Goal: Task Accomplishment & Management: Manage account settings

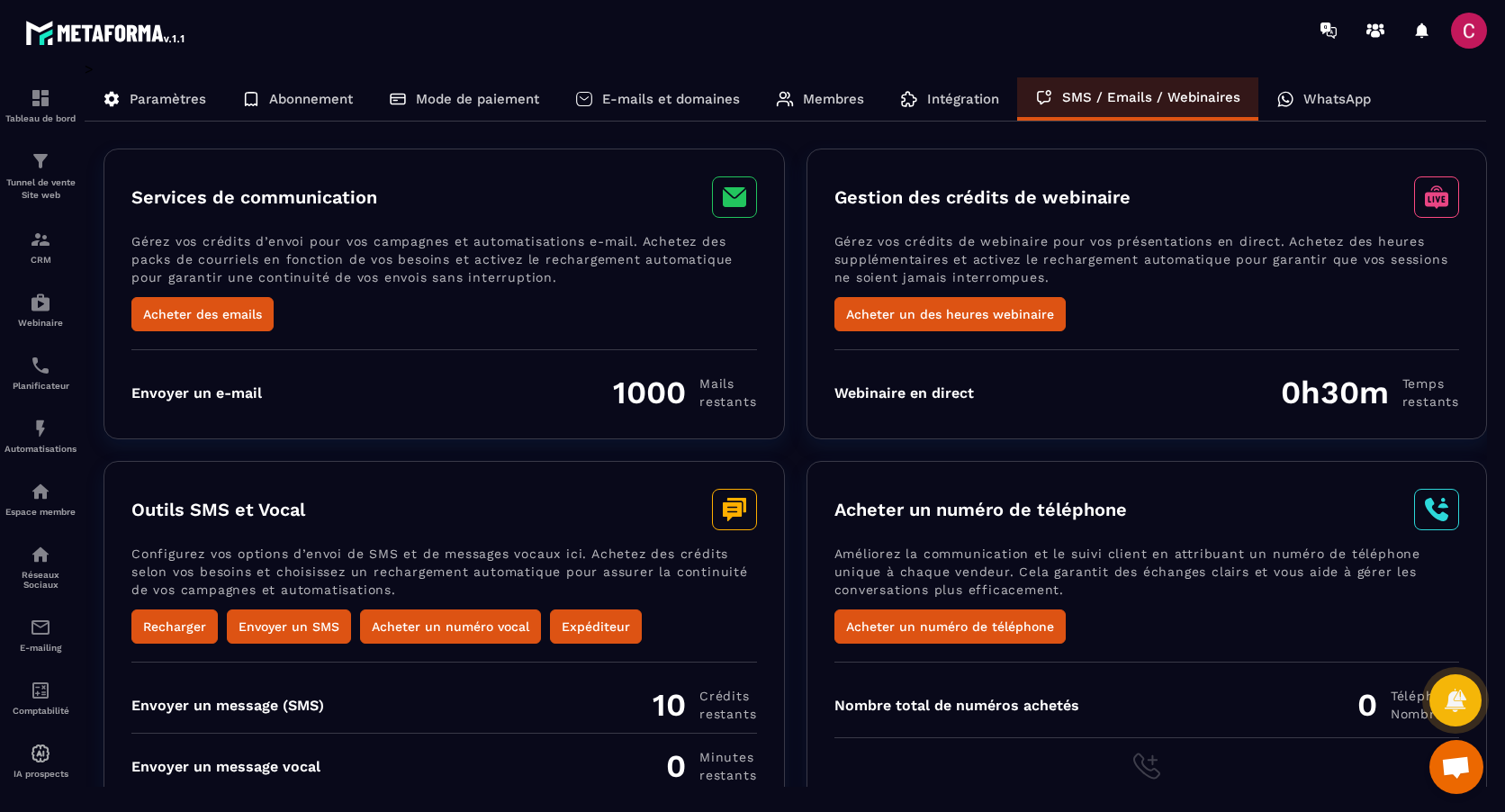
click at [301, 100] on p "Abonnement" at bounding box center [310, 99] width 84 height 16
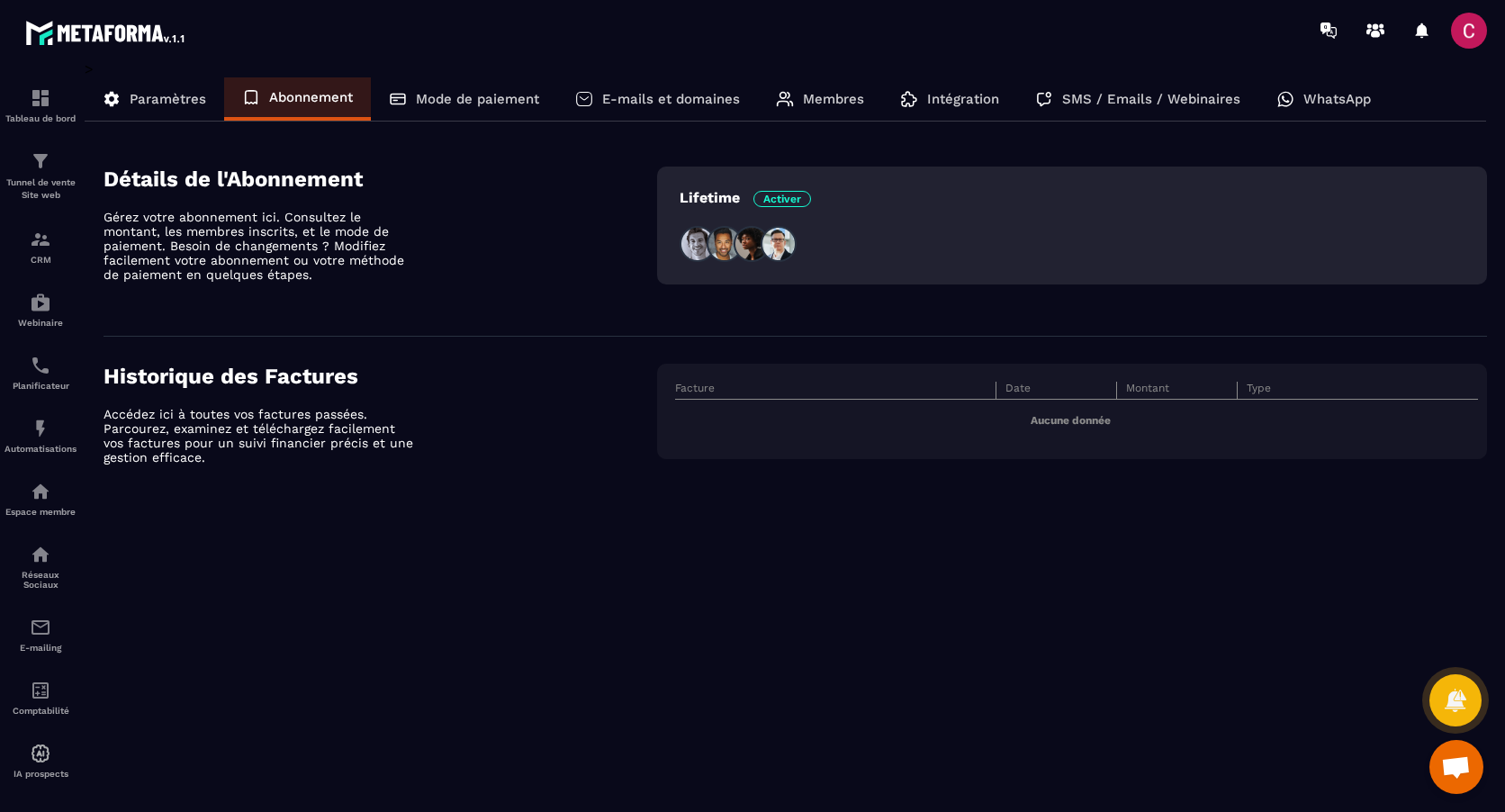
click at [158, 97] on p "Paramètres" at bounding box center [168, 99] width 77 height 16
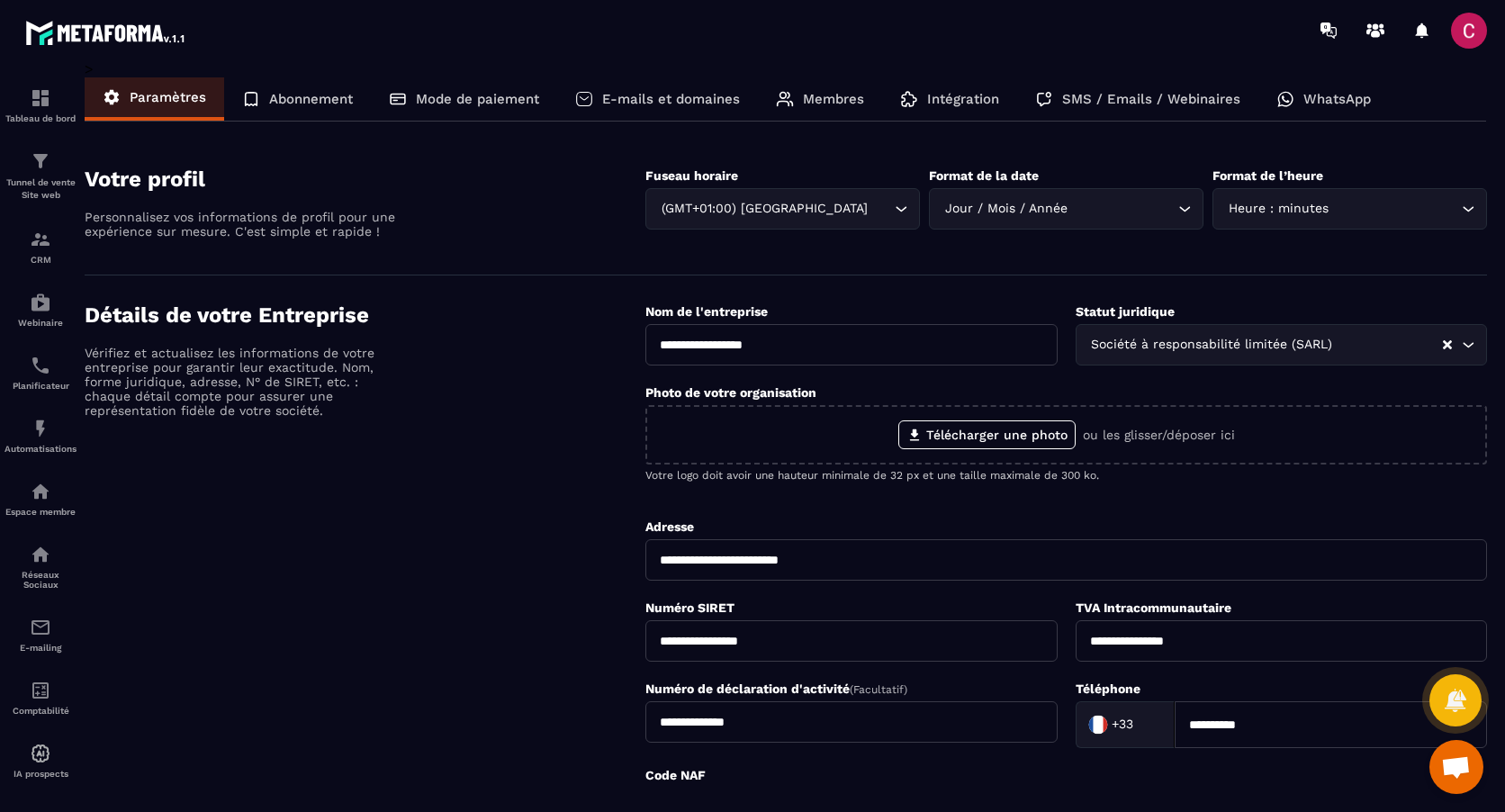
click at [655, 93] on p "E-mails et domaines" at bounding box center [671, 99] width 137 height 16
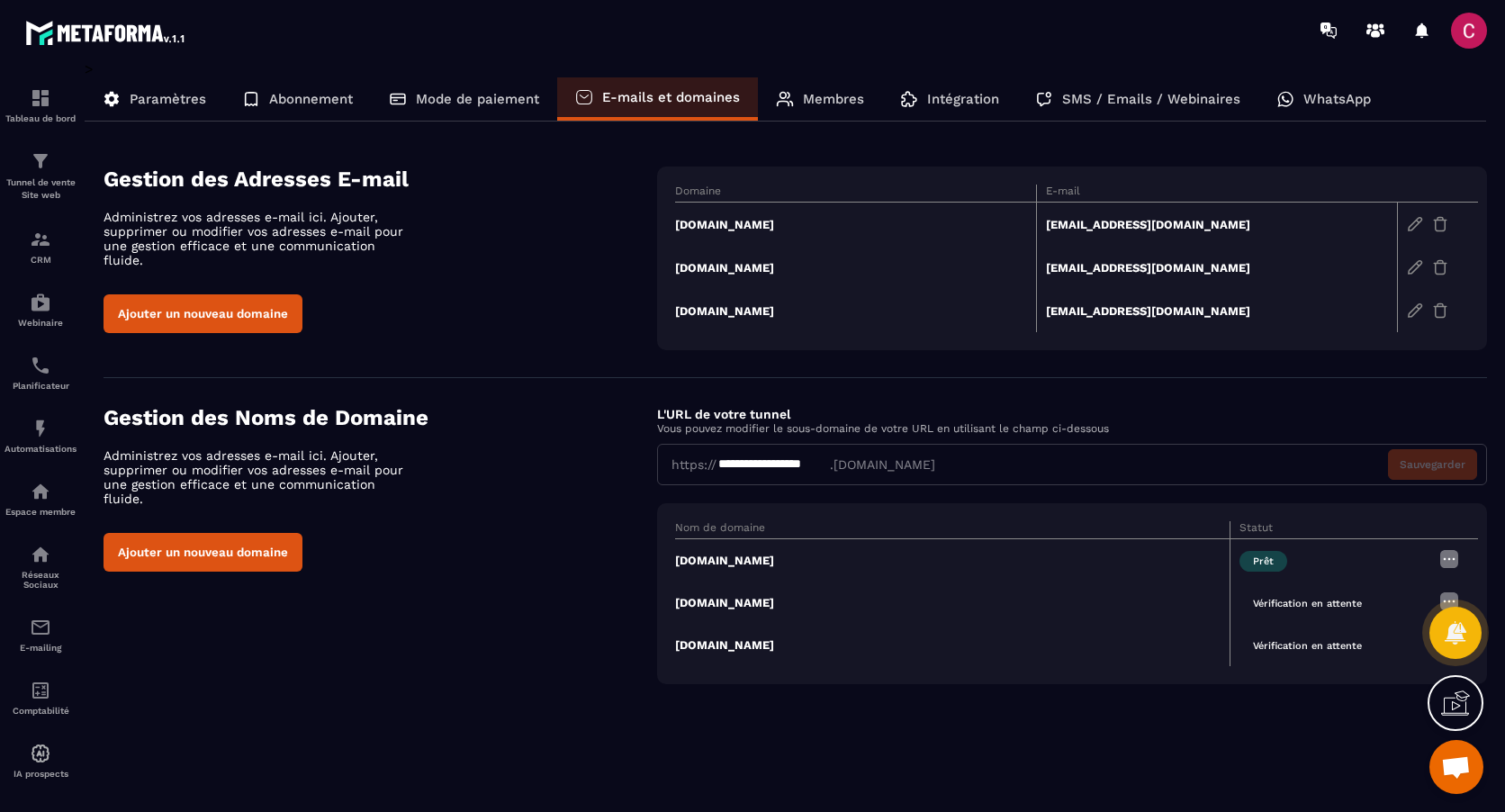
click at [714, 222] on td "ecolerelaxreflex.fr" at bounding box center [856, 225] width 361 height 44
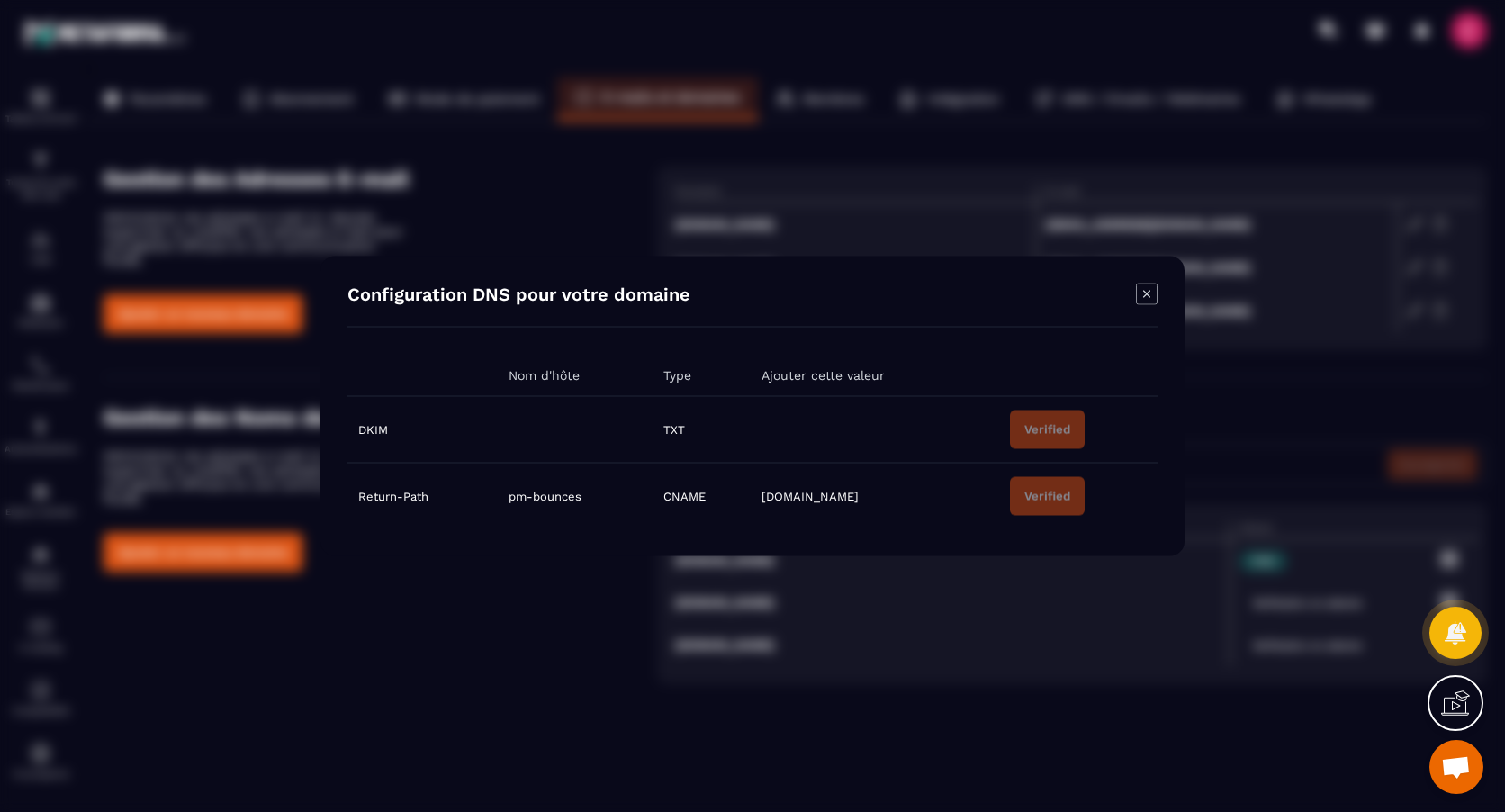
click at [1152, 286] on icon "Modal window" at bounding box center [1147, 294] width 21 height 21
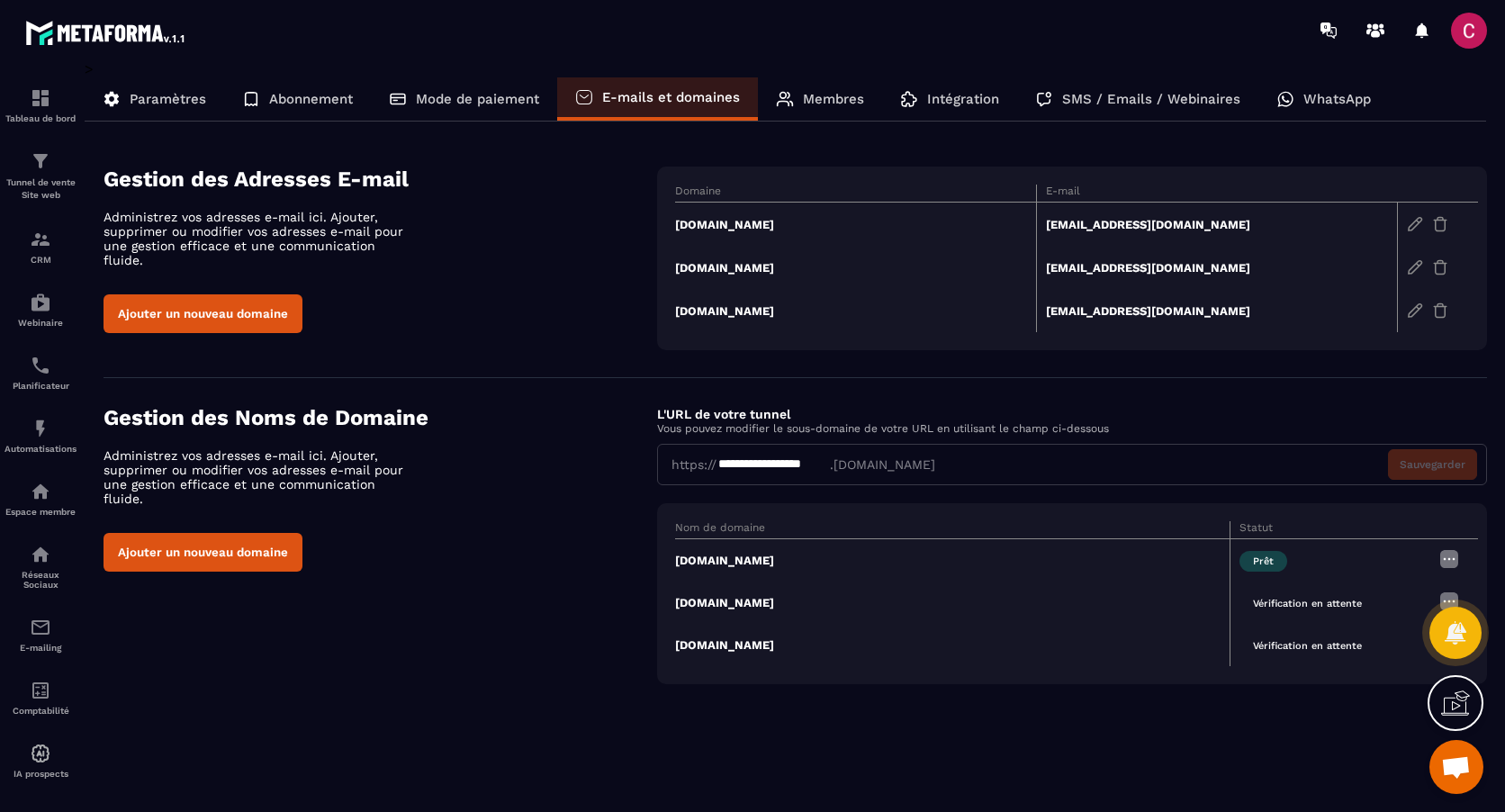
click at [717, 219] on td "ecolerelaxreflex.fr" at bounding box center [856, 225] width 361 height 44
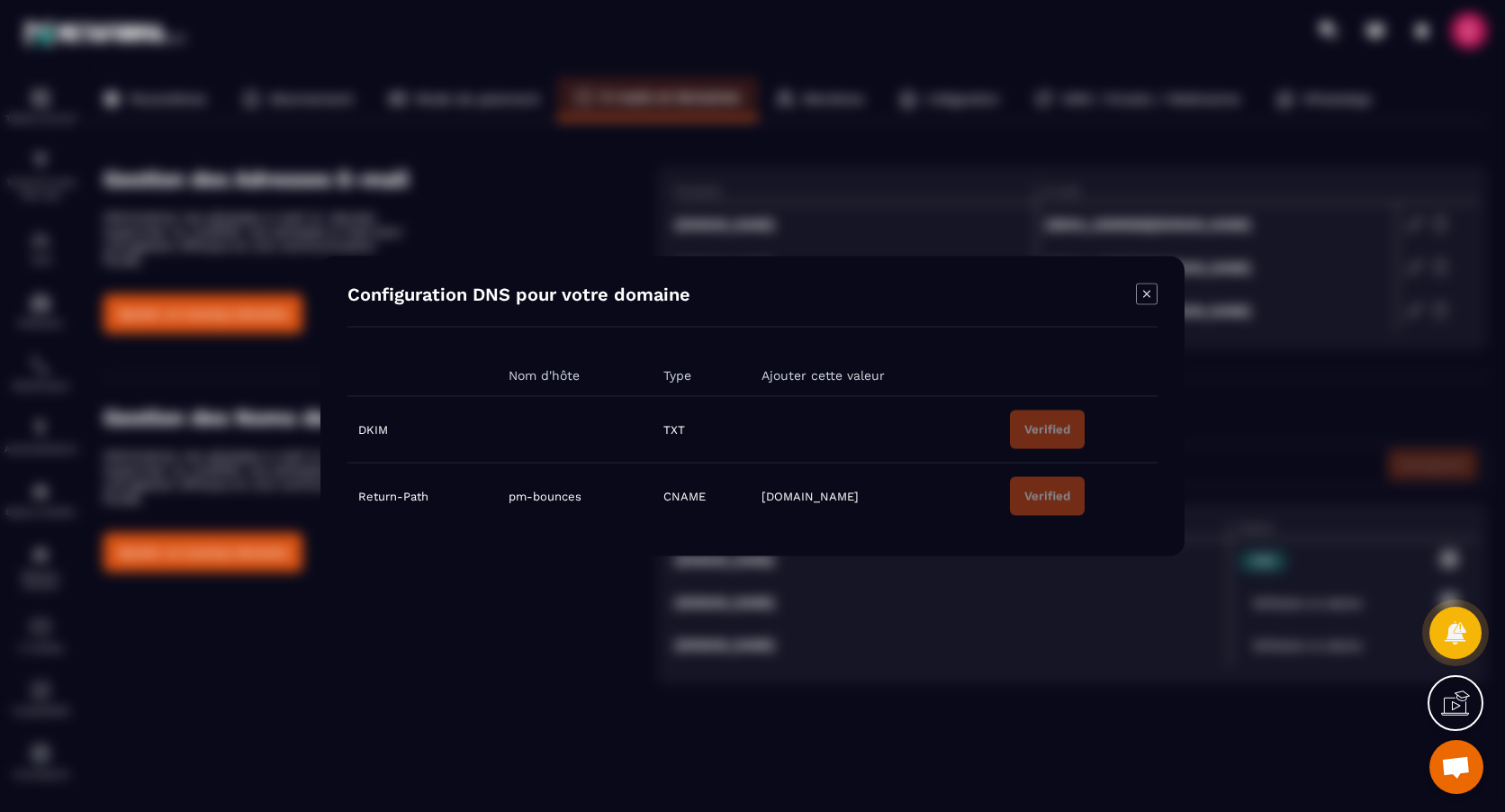
click at [818, 425] on td "Modal window" at bounding box center [875, 429] width 249 height 66
click at [1138, 292] on icon "Modal window" at bounding box center [1147, 294] width 21 height 21
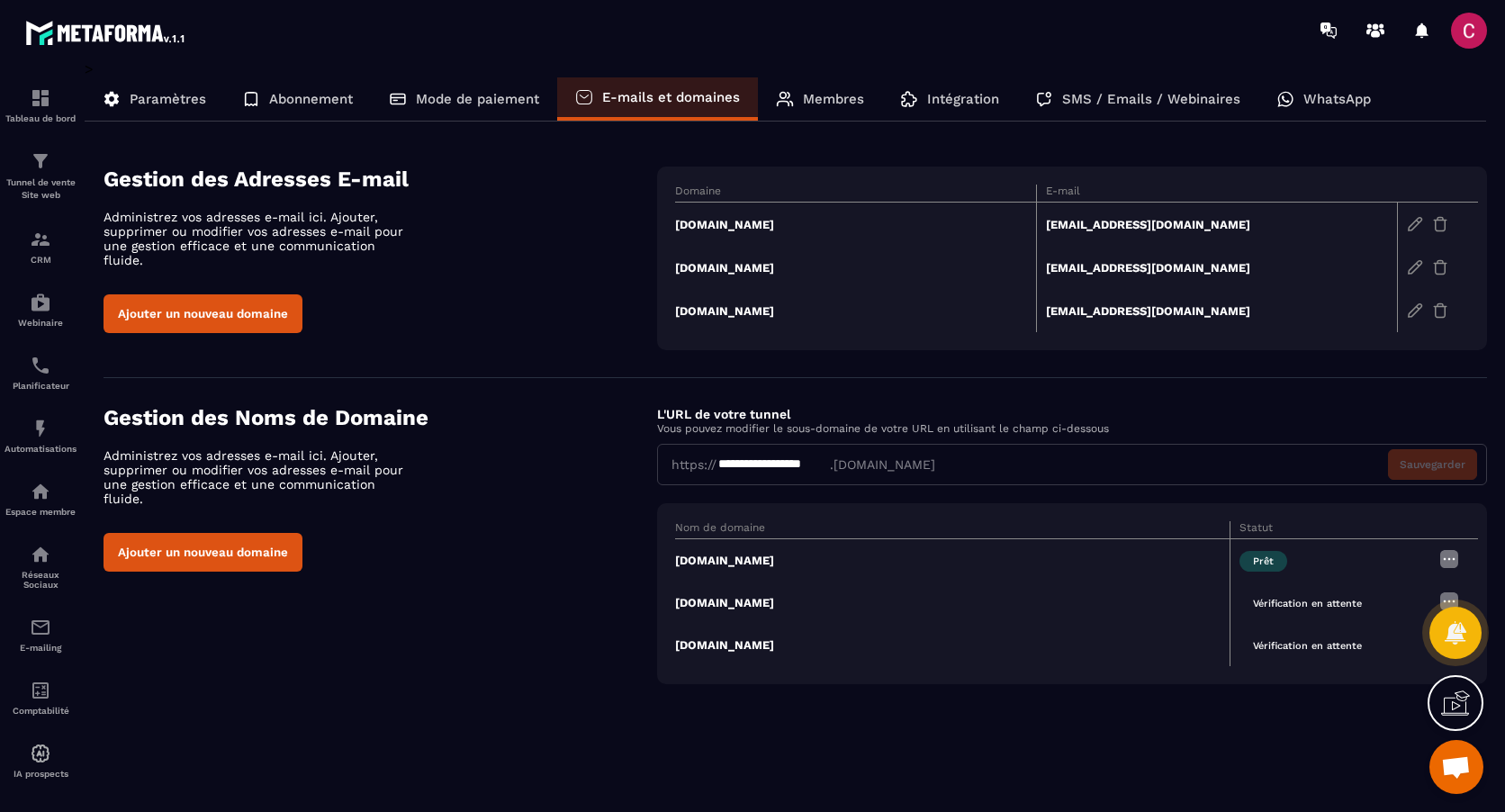
click at [1442, 221] on img at bounding box center [1440, 224] width 16 height 16
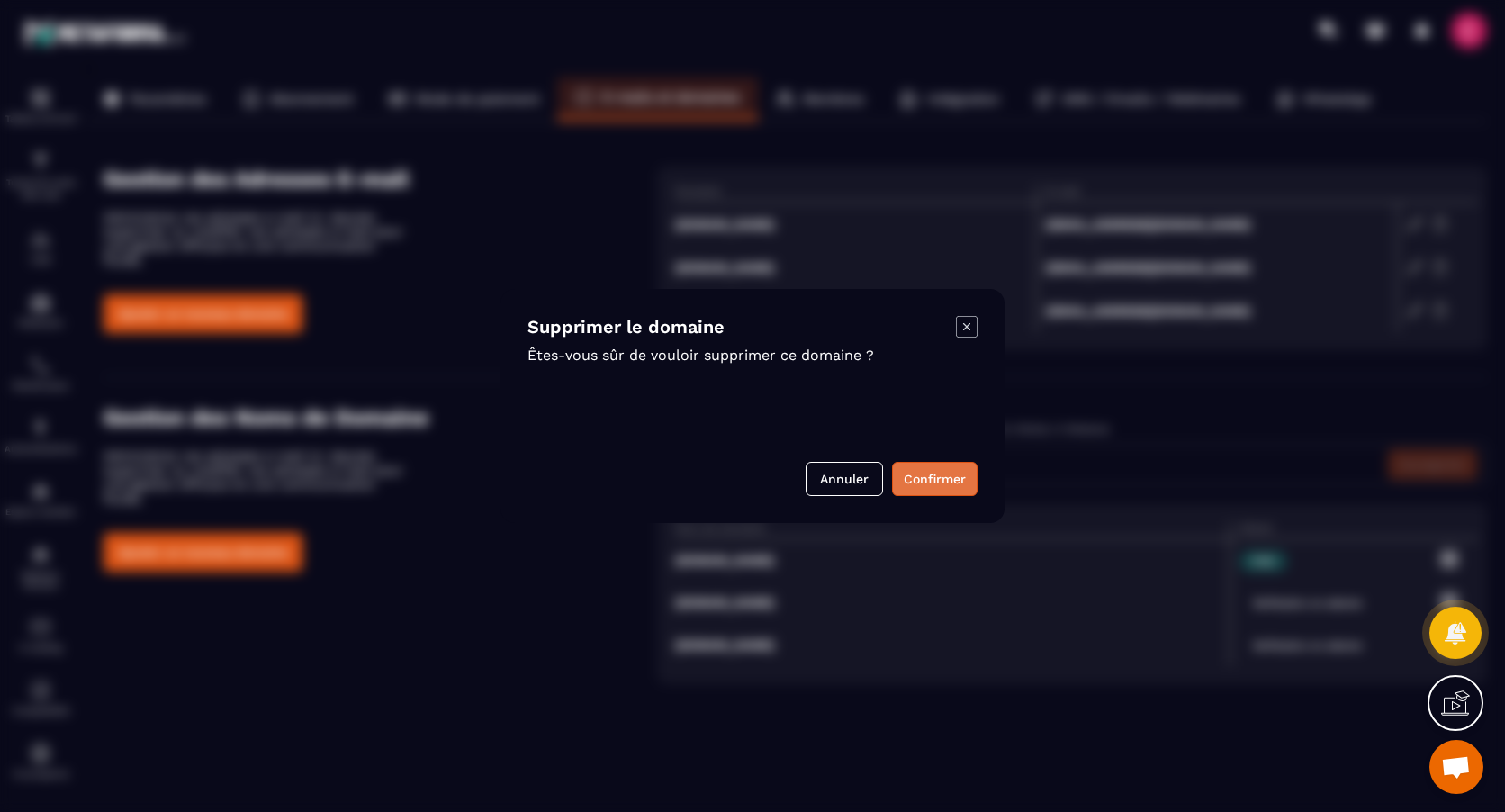
click at [935, 479] on button "Confirmer" at bounding box center [934, 480] width 86 height 35
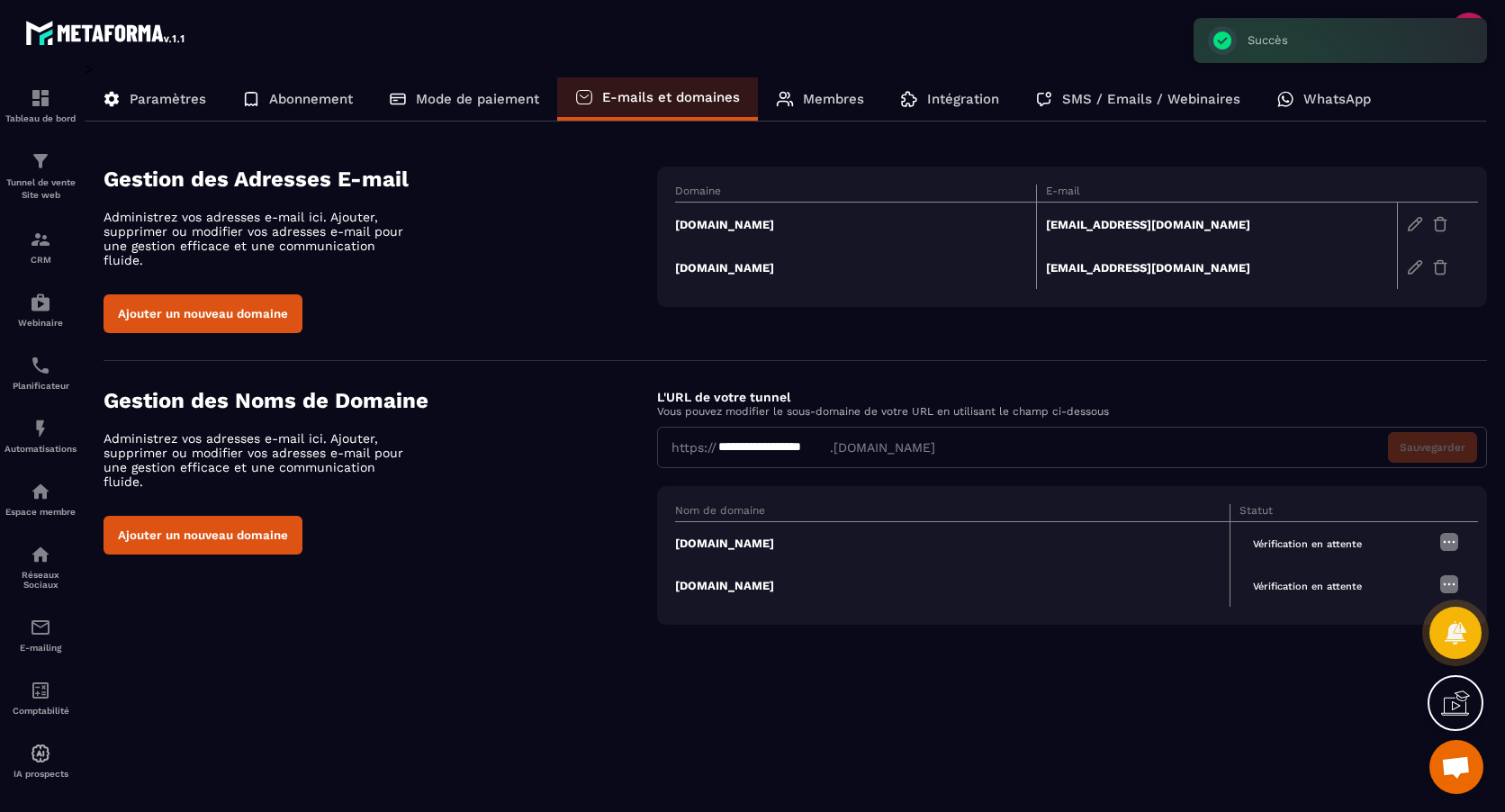
click at [1445, 223] on img at bounding box center [1440, 224] width 16 height 16
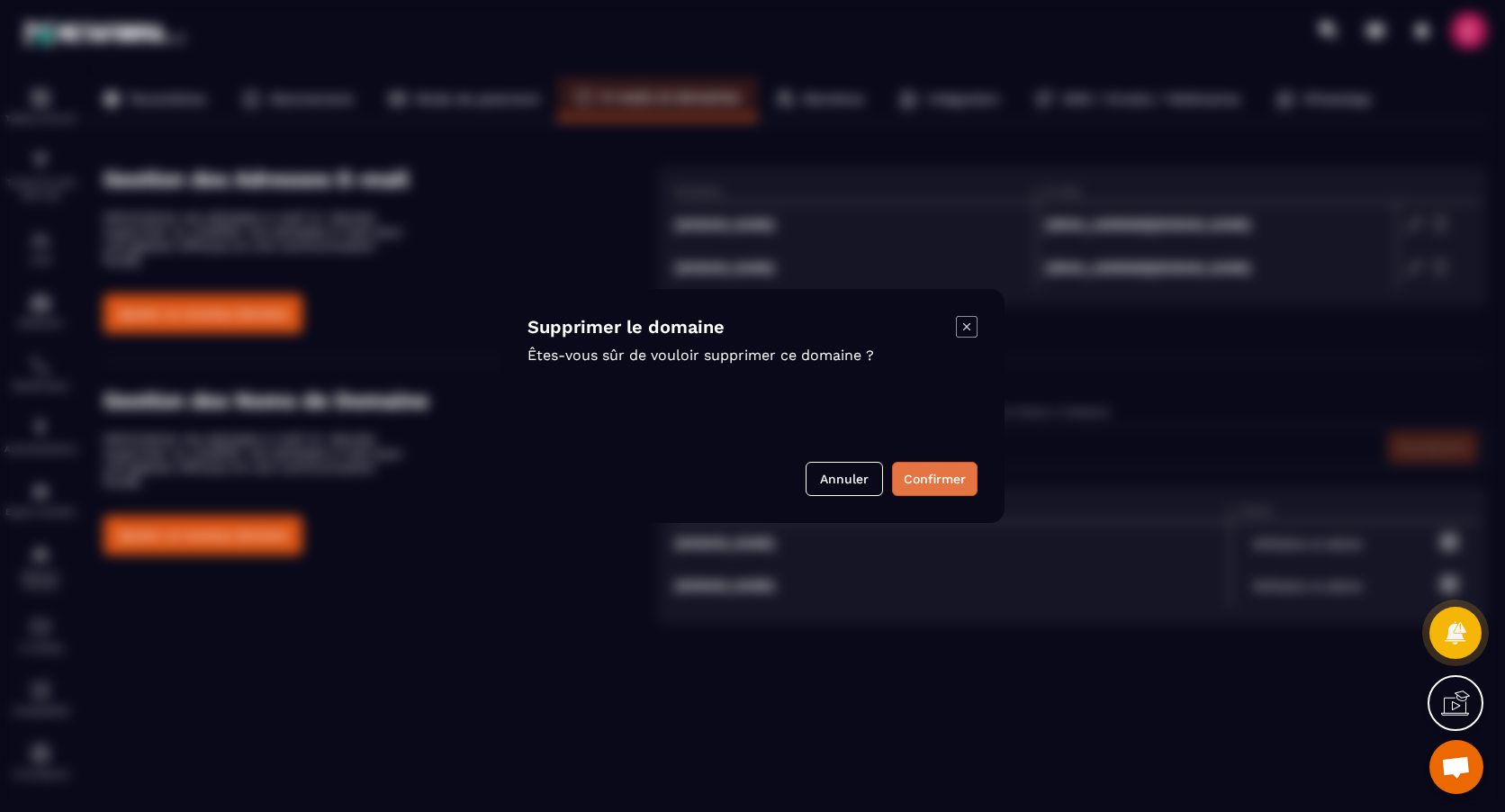
click at [949, 476] on button "Confirmer" at bounding box center [934, 480] width 86 height 35
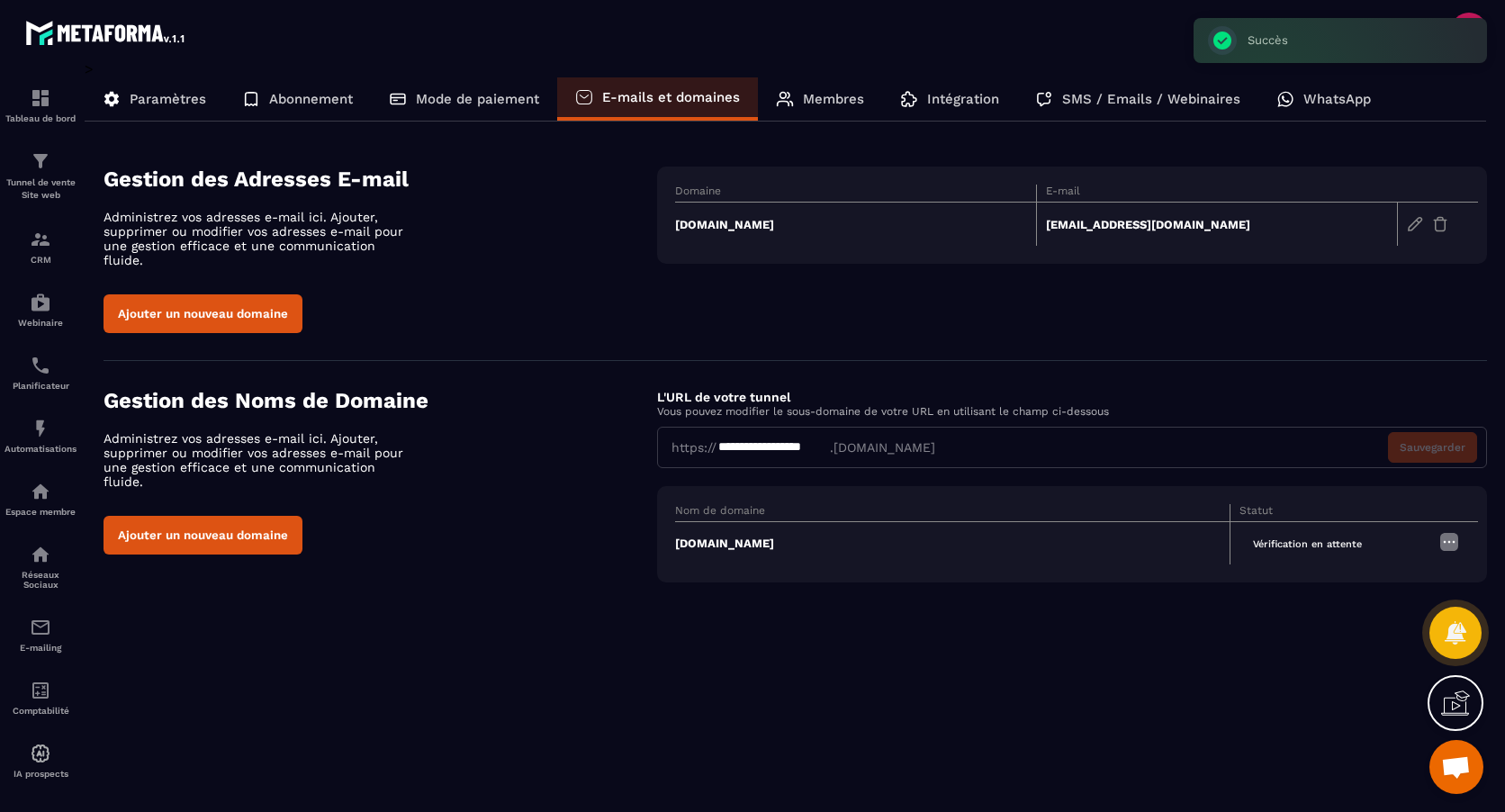
click at [1437, 224] on img at bounding box center [1440, 224] width 16 height 16
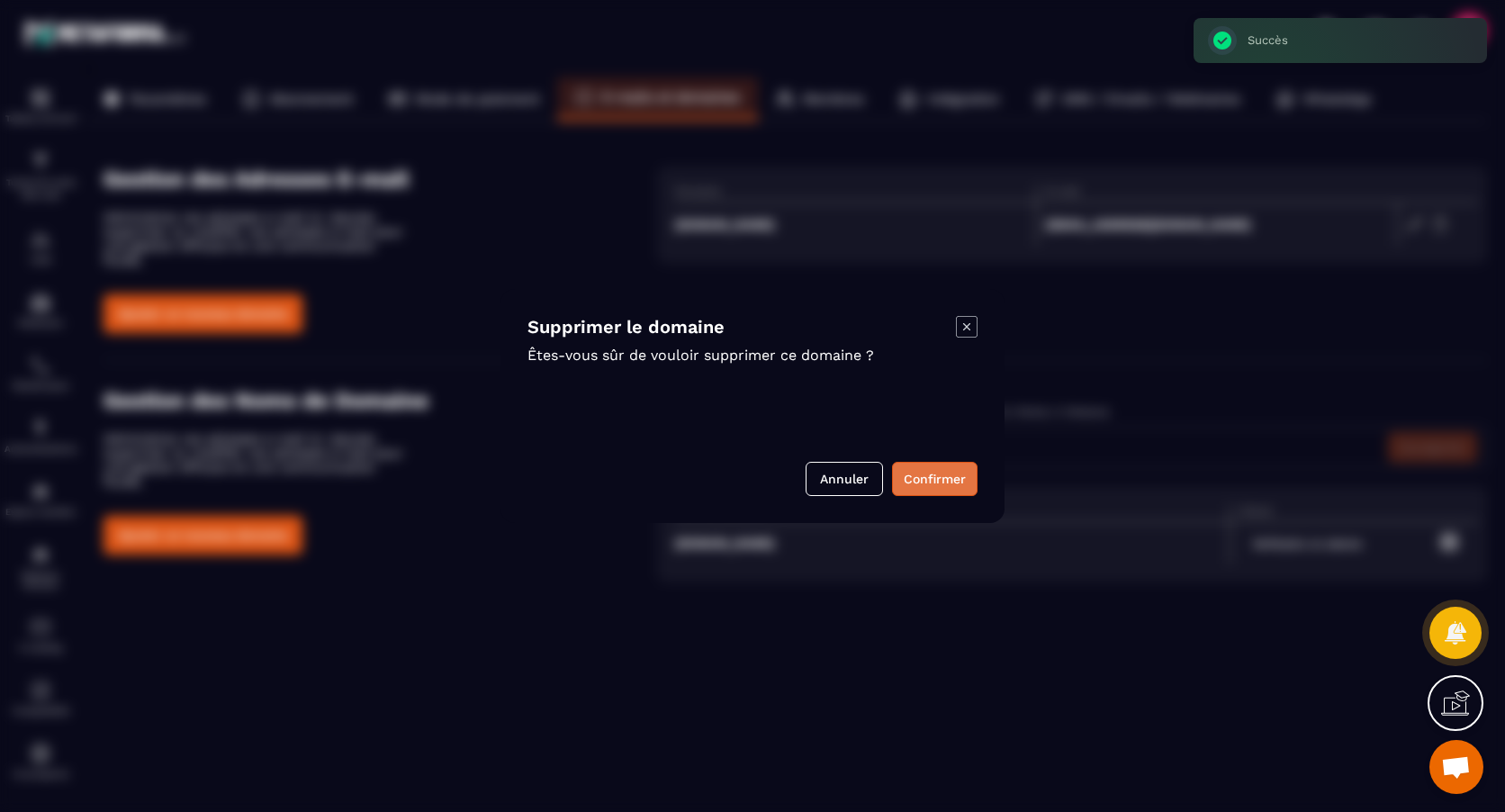
click at [932, 480] on button "Confirmer" at bounding box center [934, 480] width 86 height 35
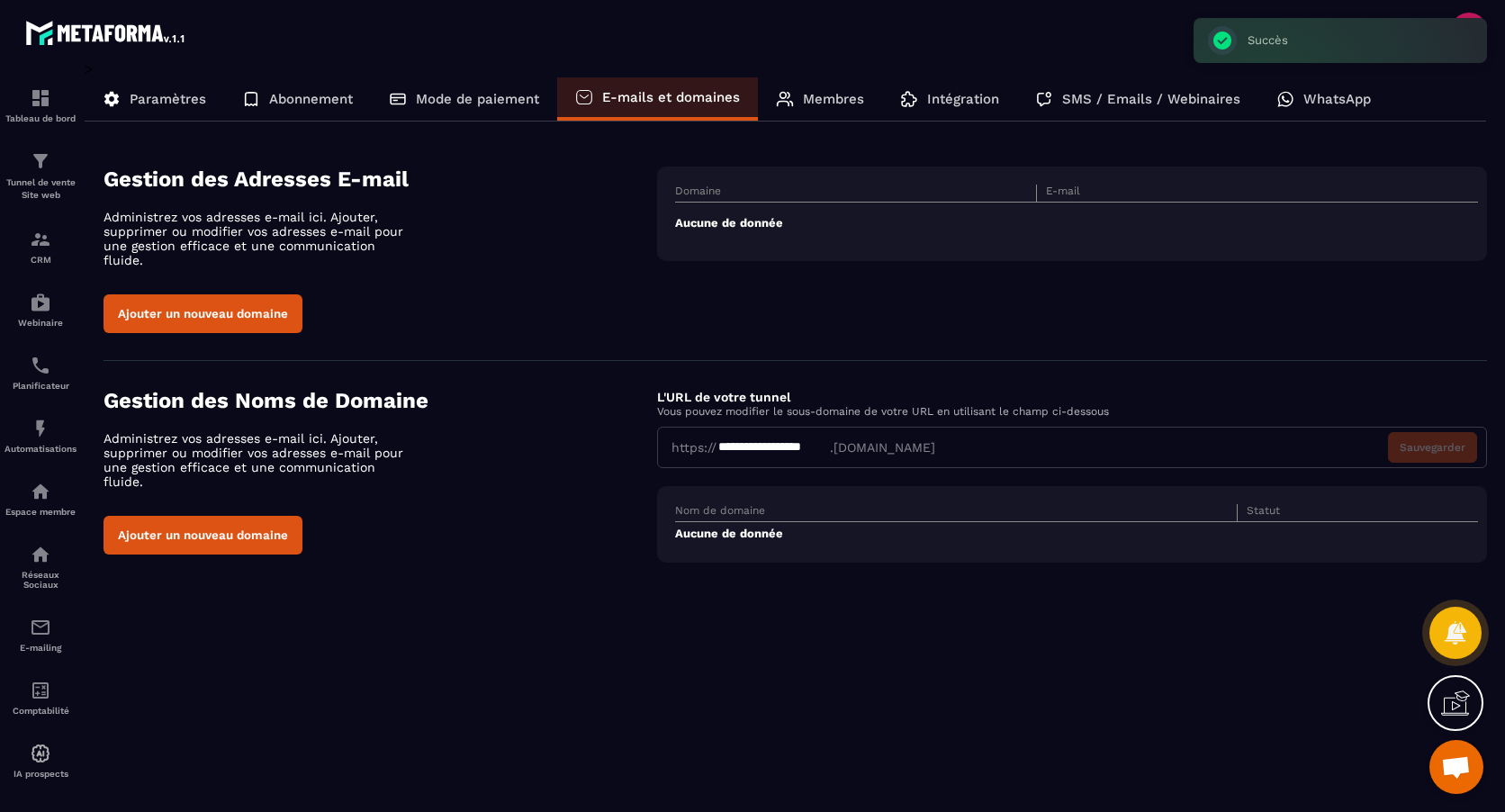
click at [208, 295] on button "Ajouter un nouveau domaine" at bounding box center [203, 313] width 199 height 38
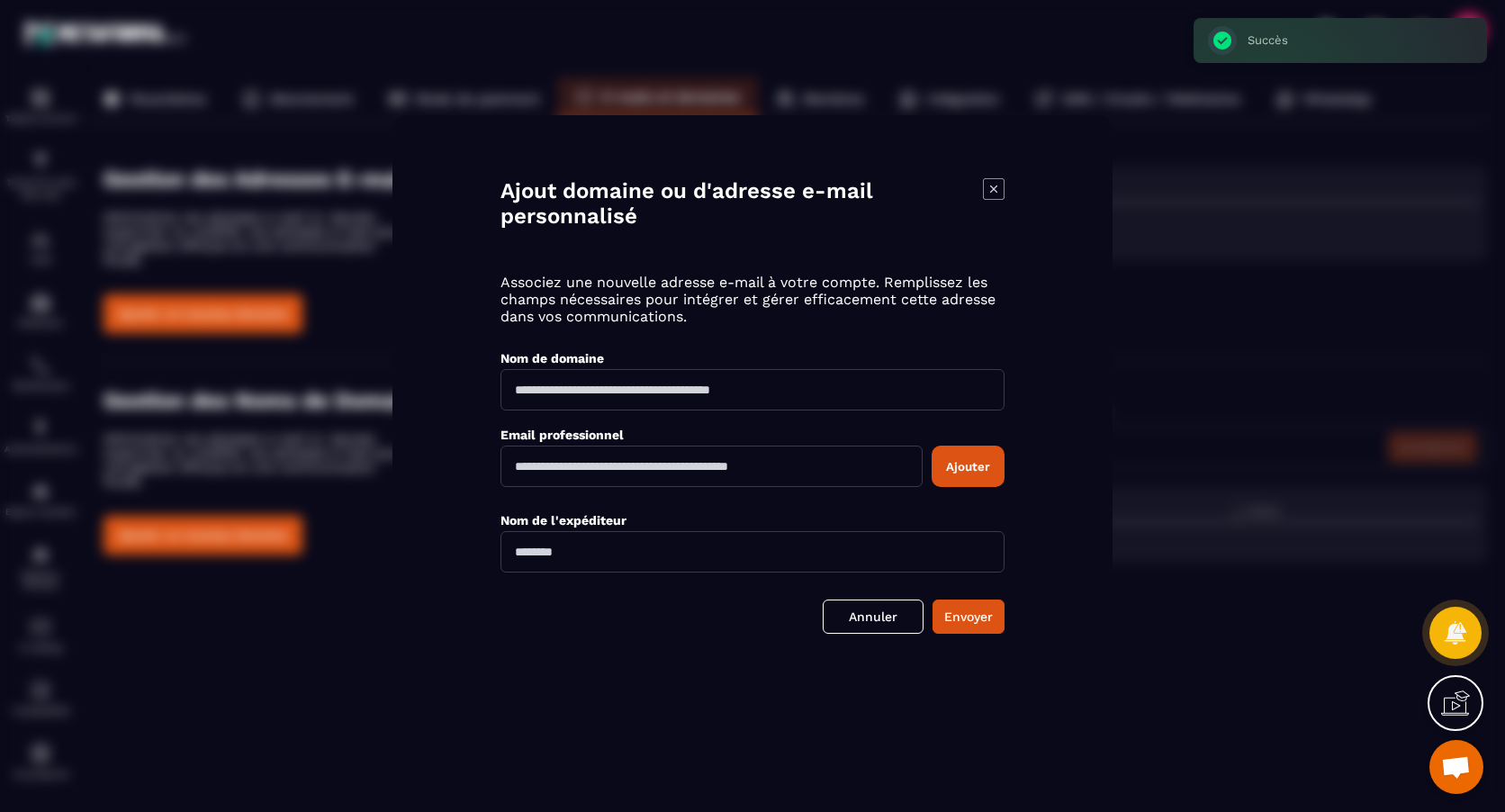
click at [831, 390] on input "Modal window" at bounding box center [752, 389] width 505 height 41
type input "**********"
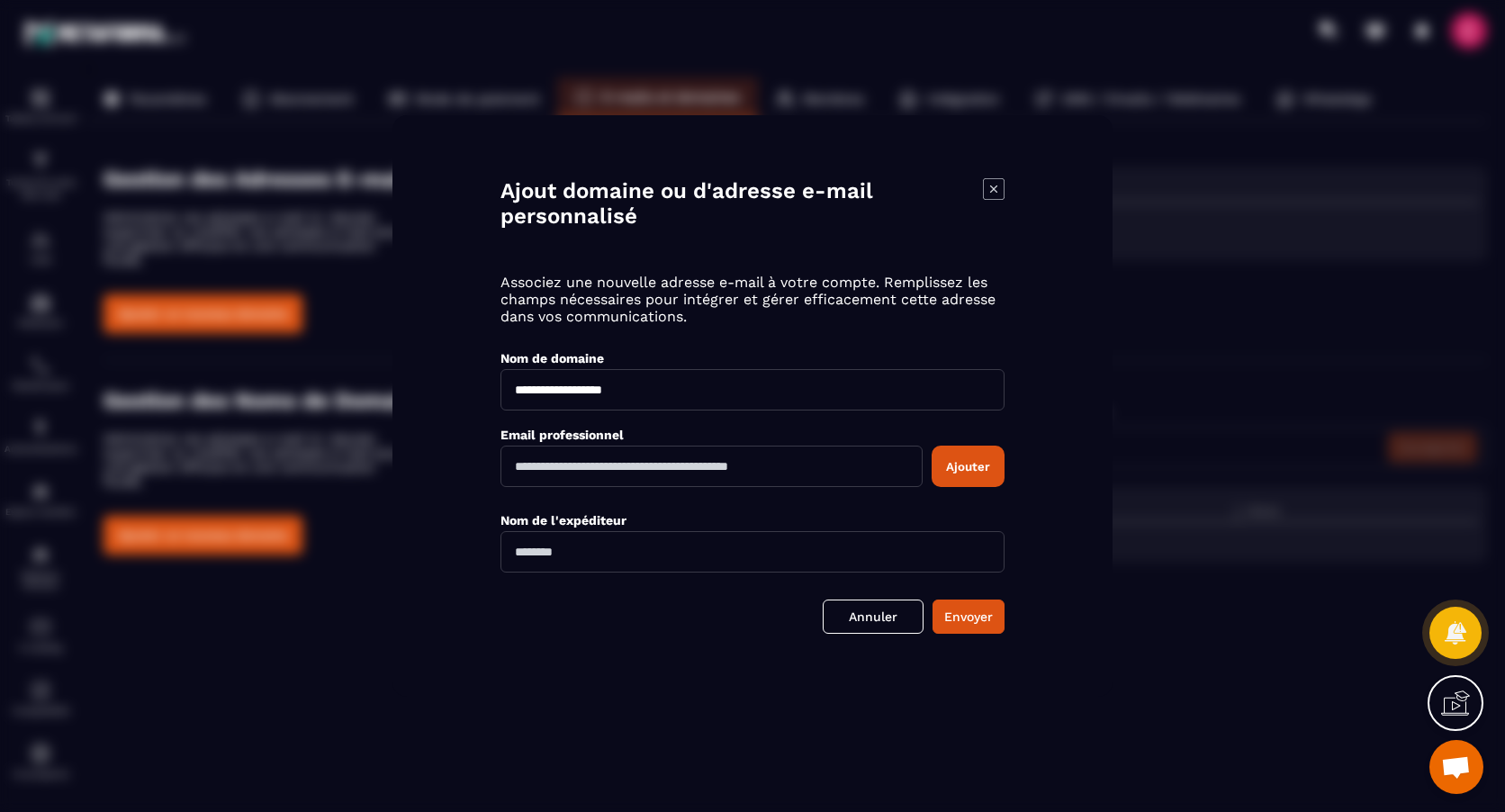
type input "**********"
click at [692, 463] on input "Modal window" at bounding box center [711, 466] width 422 height 41
click at [684, 469] on input "Modal window" at bounding box center [711, 466] width 422 height 41
click at [834, 463] on input "Modal window" at bounding box center [711, 466] width 422 height 41
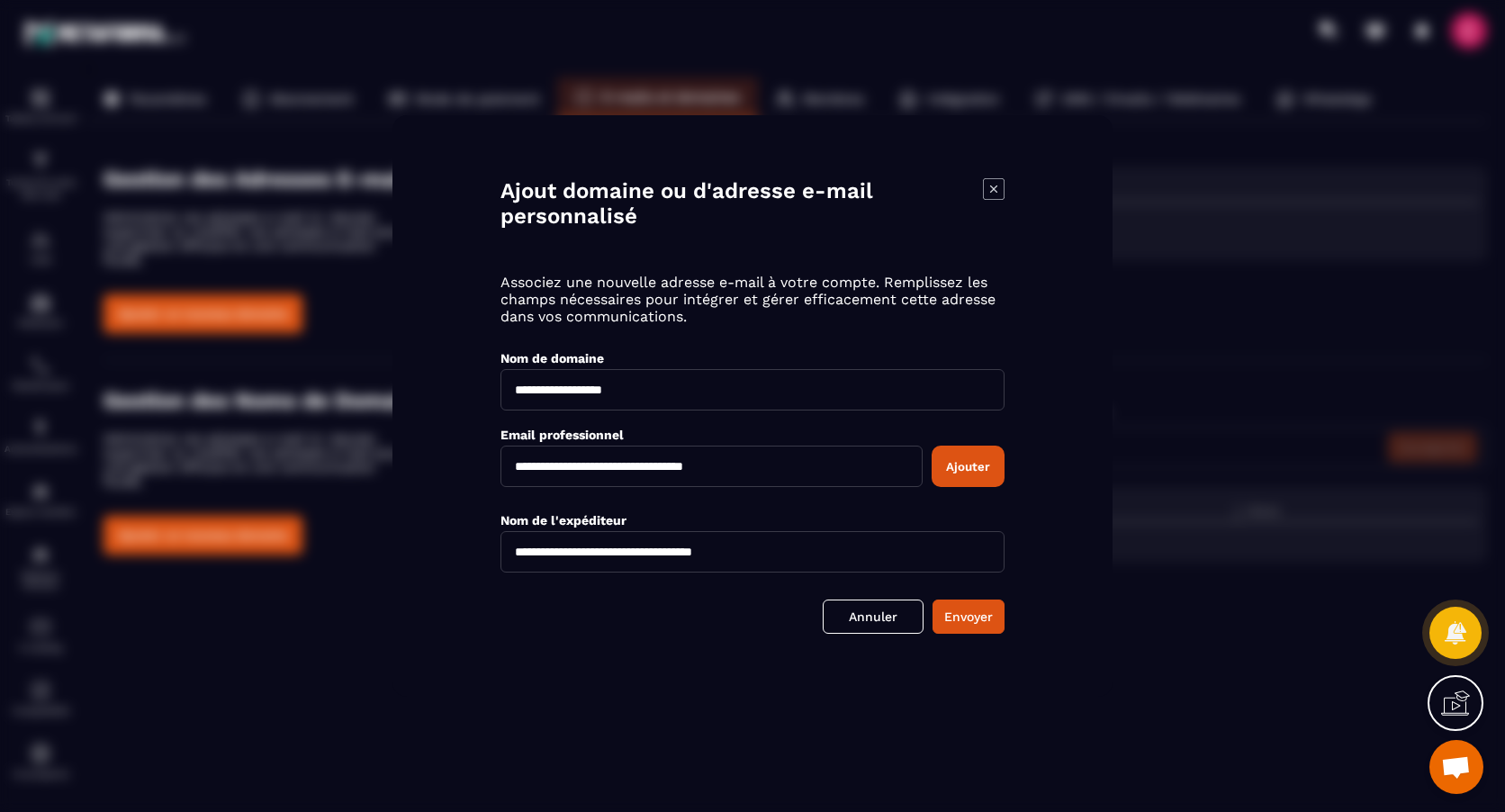
type input "**********"
click at [744, 548] on input "**********" at bounding box center [752, 552] width 505 height 41
click at [978, 472] on button "Ajouter" at bounding box center [968, 466] width 73 height 41
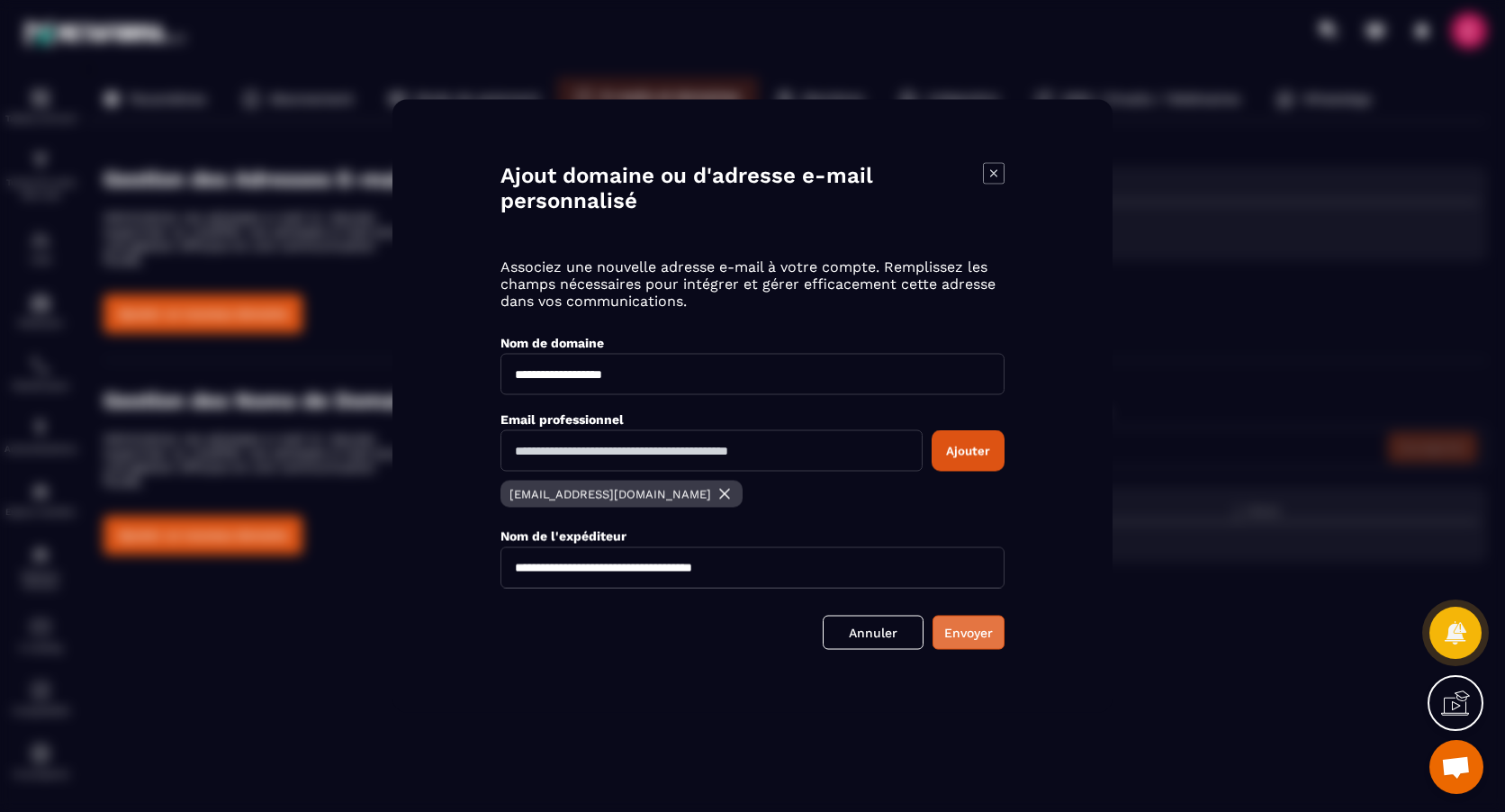
click at [981, 632] on button "Envoyer" at bounding box center [968, 633] width 72 height 35
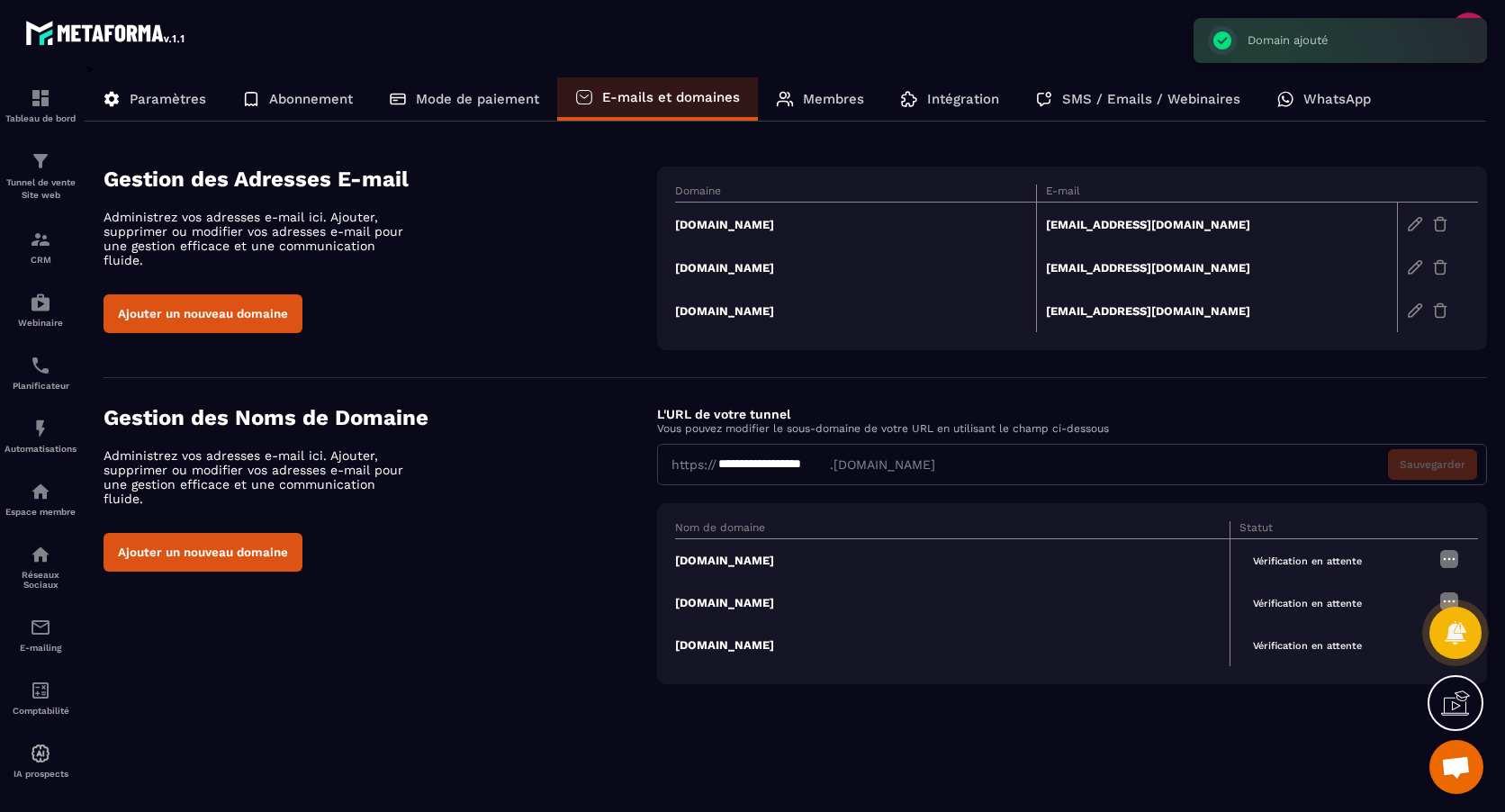
click at [734, 225] on td "ecolerelaxreflex.fr" at bounding box center [856, 225] width 361 height 44
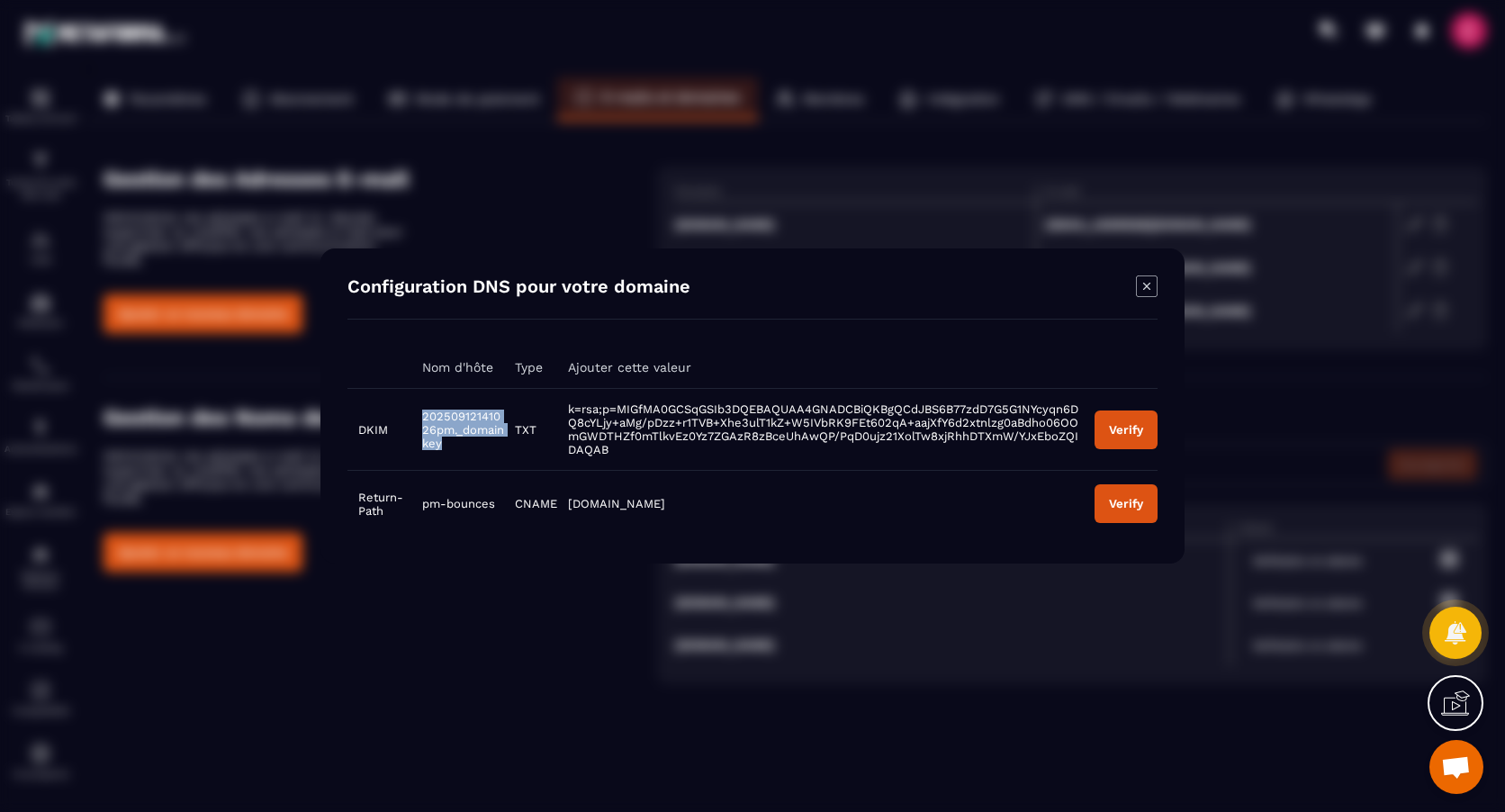
drag, startPoint x: 456, startPoint y: 445, endPoint x: 419, endPoint y: 419, distance: 45.2
click at [419, 419] on td "20250912141026pm._domainkey" at bounding box center [457, 430] width 92 height 82
copy span "20250912141026pm._domainkey"
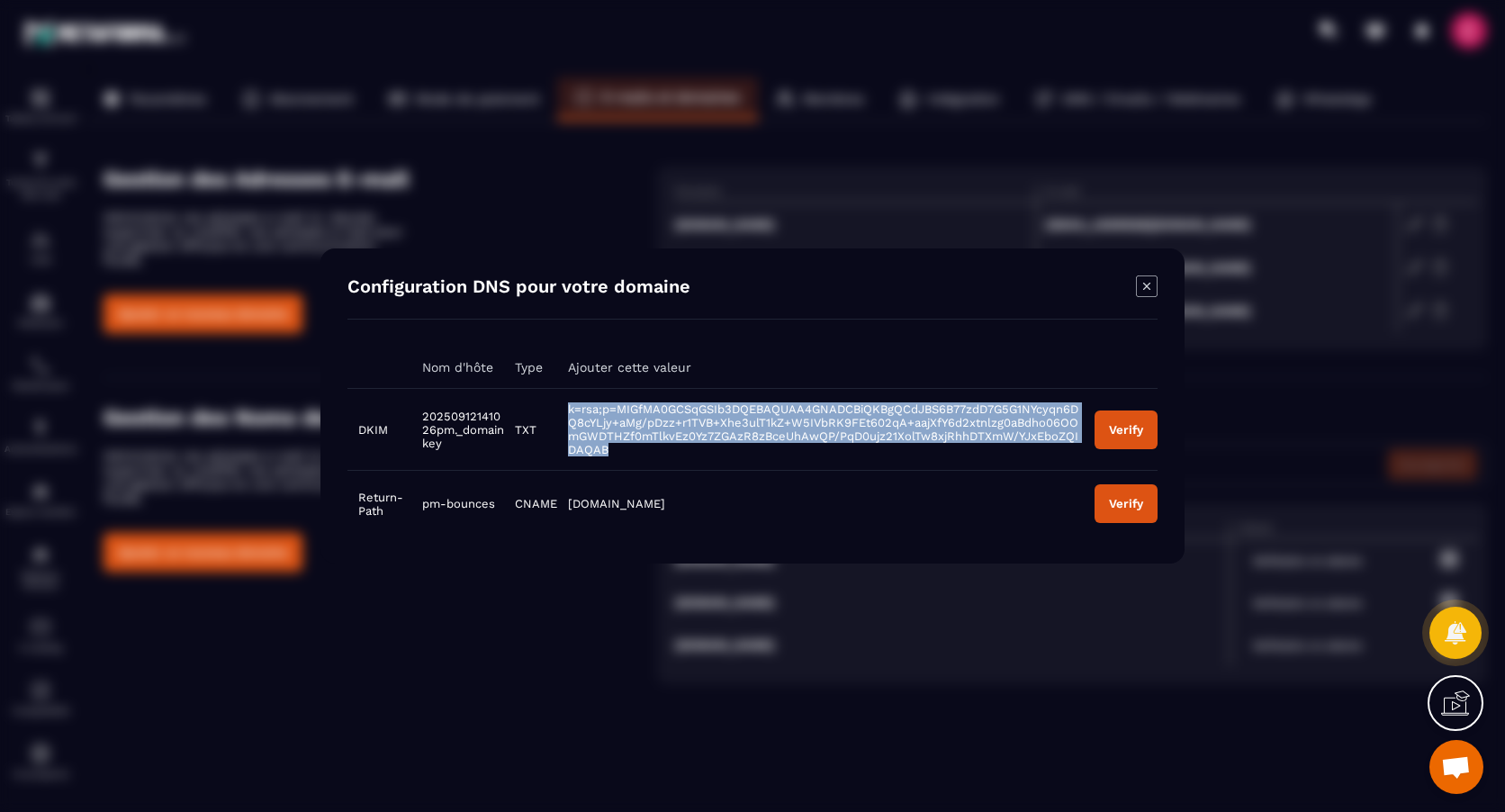
drag, startPoint x: 609, startPoint y: 443, endPoint x: 568, endPoint y: 416, distance: 49.1
click at [568, 416] on td "k=rsa;p=MIGfMA0GCSqGSIb3DQEBAQUAA4GNADCBiQKBgQCdJBS6B77zdD7G5G1NYcyqn6DQ8cYLjy+…" at bounding box center [821, 430] width 527 height 82
copy span "k=rsa;p=MIGfMA0GCSqGSIb3DQEBAQUAA4GNADCBiQKBgQCdJBS6B77zdD7G5G1NYcyqn6DQ8cYLjy+…"
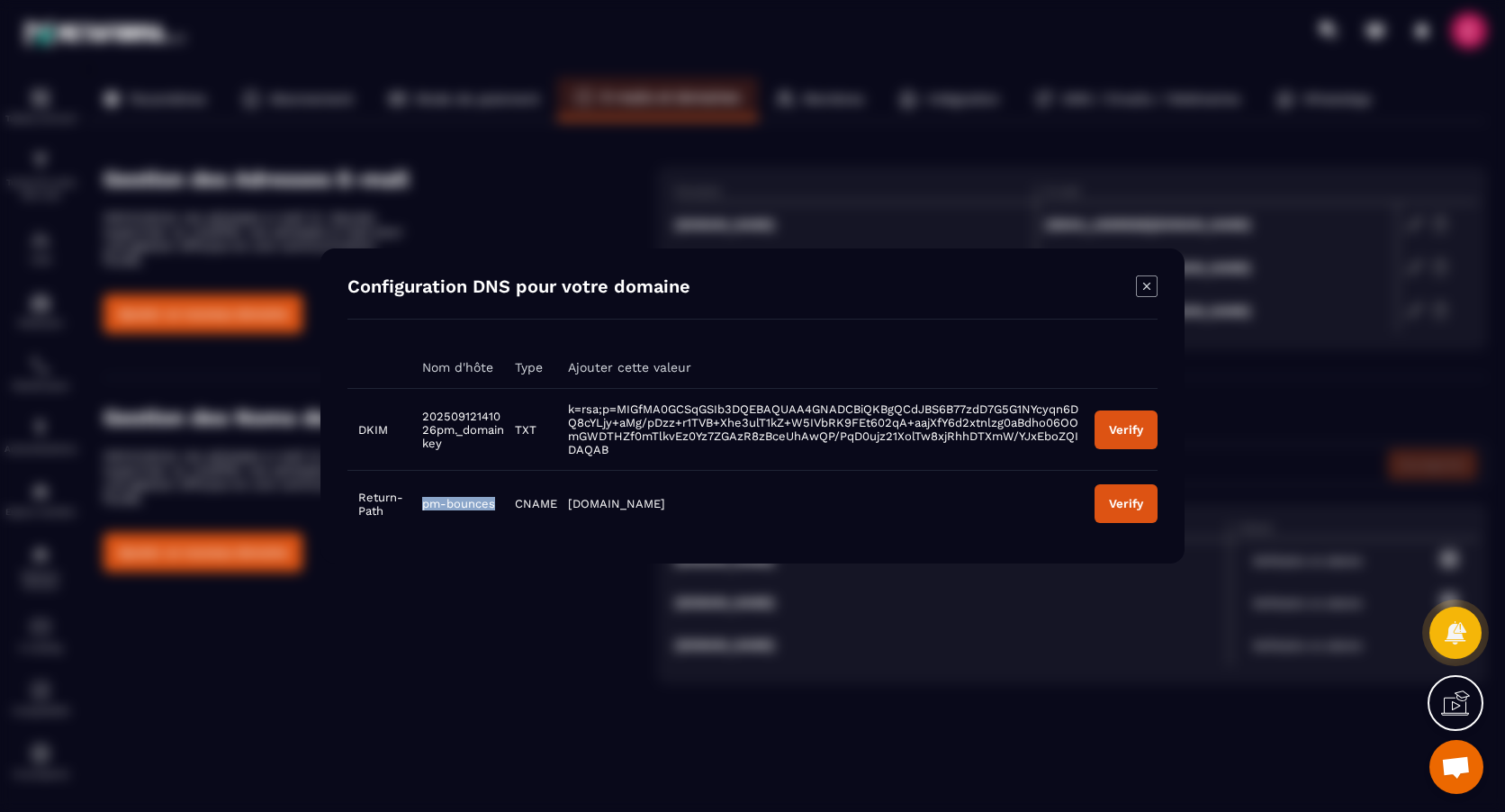
drag, startPoint x: 491, startPoint y: 502, endPoint x: 424, endPoint y: 502, distance: 67.0
click at [424, 502] on span "pm-bounces" at bounding box center [458, 504] width 73 height 13
copy span "pm-bounces"
drag, startPoint x: 652, startPoint y: 504, endPoint x: 568, endPoint y: 506, distance: 84.0
click at [568, 506] on td "pm.mtasv.net" at bounding box center [821, 504] width 527 height 66
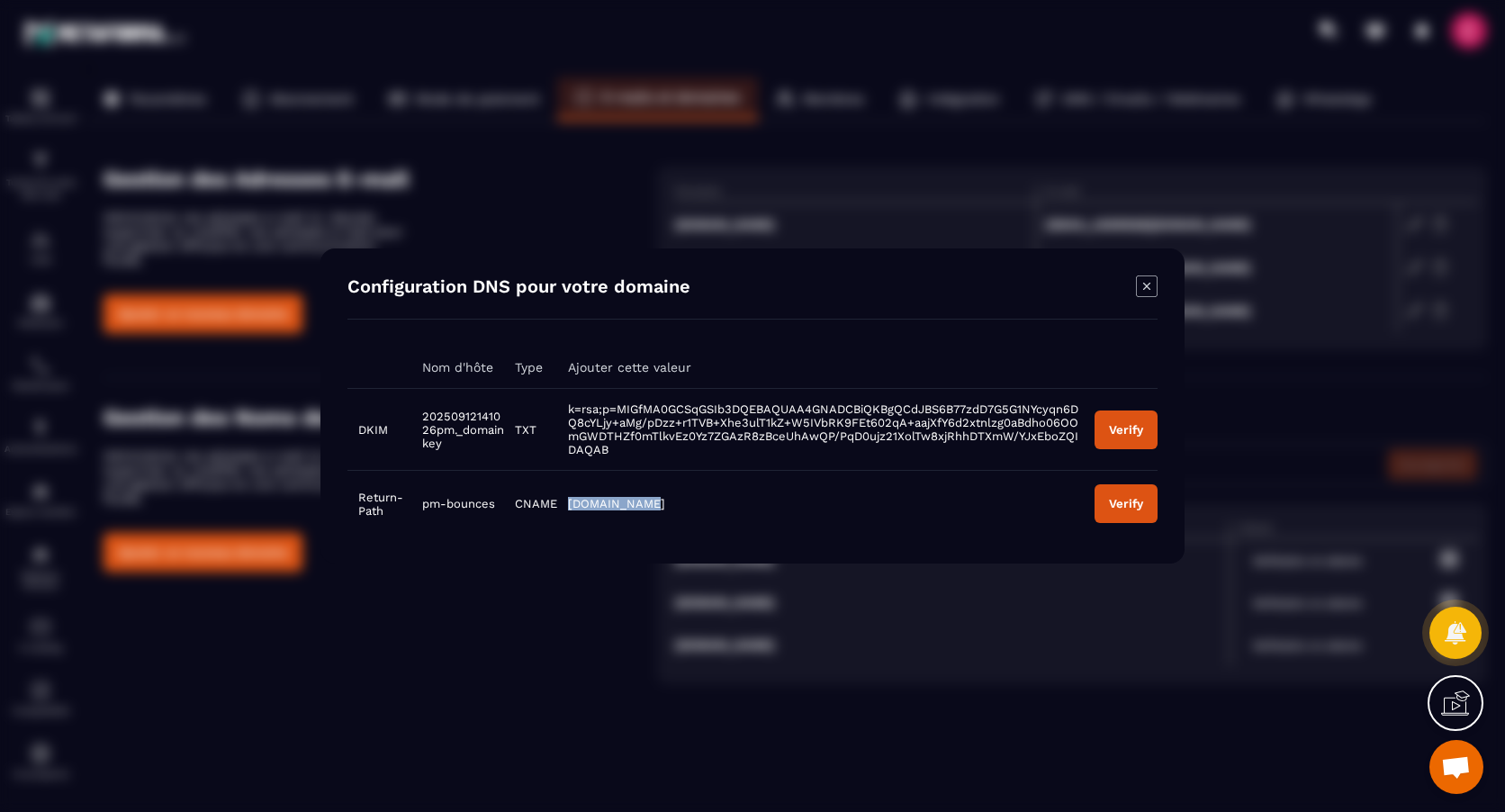
copy span "pm.mtasv.net"
drag, startPoint x: 456, startPoint y: 448, endPoint x: 418, endPoint y: 416, distance: 49.7
click at [418, 416] on td "20250912141026pm._domainkey" at bounding box center [457, 430] width 92 height 82
copy span "20250912141026pm._domainkey"
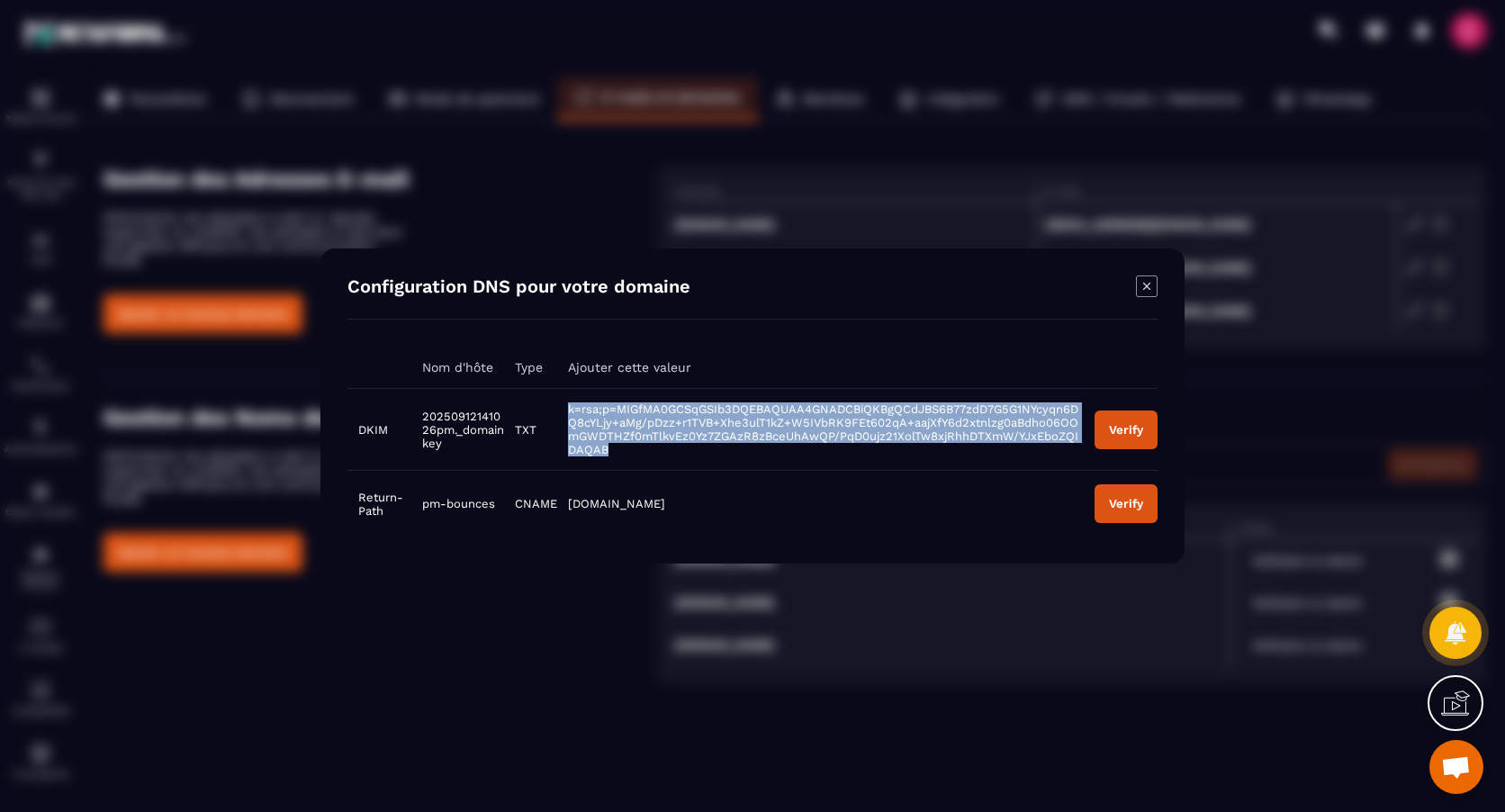
drag, startPoint x: 609, startPoint y: 448, endPoint x: 565, endPoint y: 412, distance: 56.9
click at [565, 412] on td "k=rsa;p=MIGfMA0GCSqGSIb3DQEBAQUAA4GNADCBiQKBgQCdJBS6B77zdD7G5G1NYcyqn6DQ8cYLjy+…" at bounding box center [821, 430] width 527 height 82
copy span "k=rsa;p=MIGfMA0GCSqGSIb3DQEBAQUAA4GNADCBiQKBgQCdJBS6B77zdD7G5G1NYcyqn6DQ8cYLjy+…"
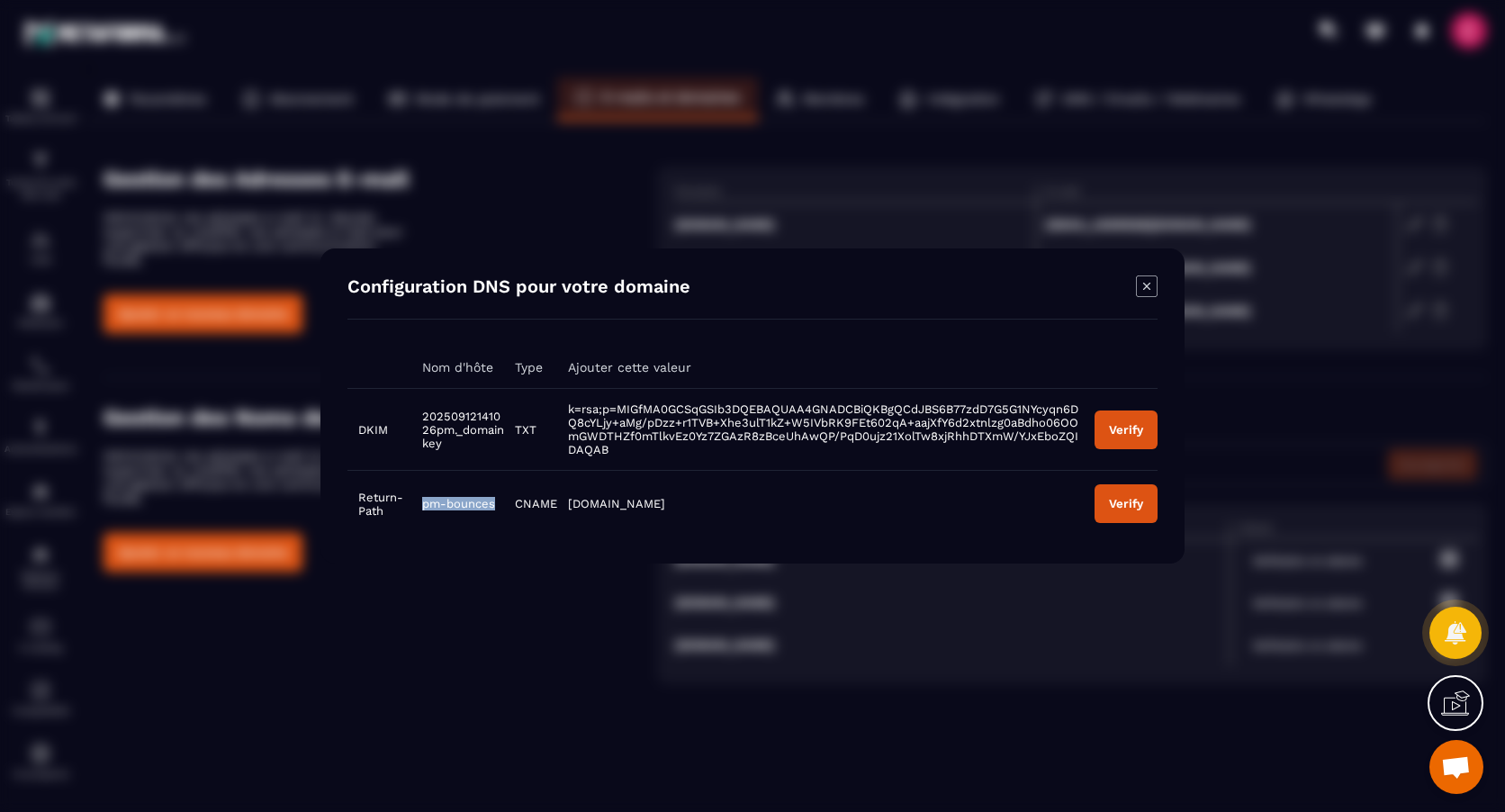
drag, startPoint x: 493, startPoint y: 503, endPoint x: 424, endPoint y: 504, distance: 69.0
click at [424, 504] on span "pm-bounces" at bounding box center [458, 504] width 73 height 13
copy span "pm-bounces"
drag, startPoint x: 652, startPoint y: 502, endPoint x: 569, endPoint y: 501, distance: 83.0
click at [569, 501] on td "pm.mtasv.net" at bounding box center [821, 504] width 527 height 66
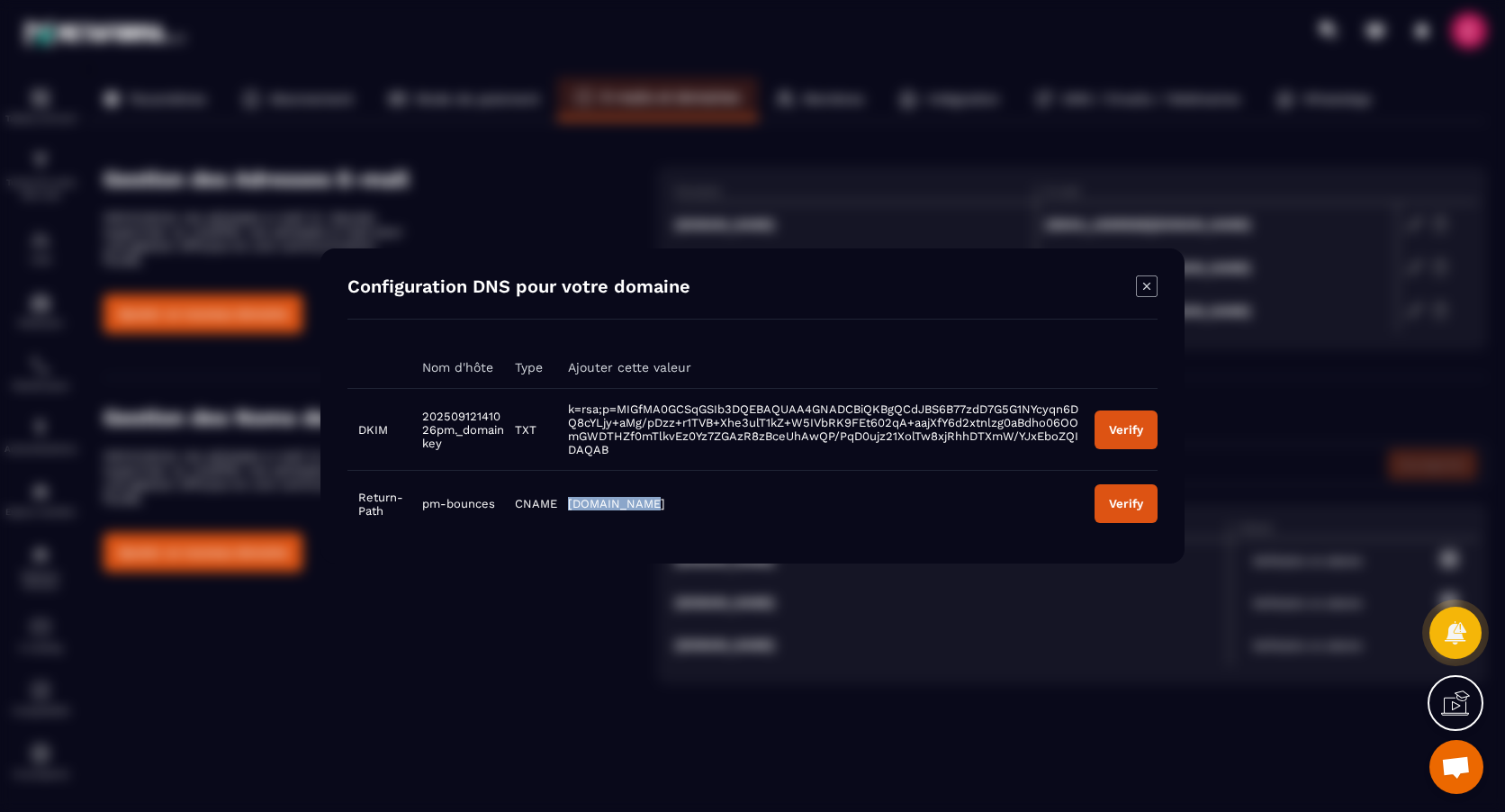
copy span "pm.mtasv.net"
click at [1124, 432] on div "Verify" at bounding box center [1126, 430] width 35 height 13
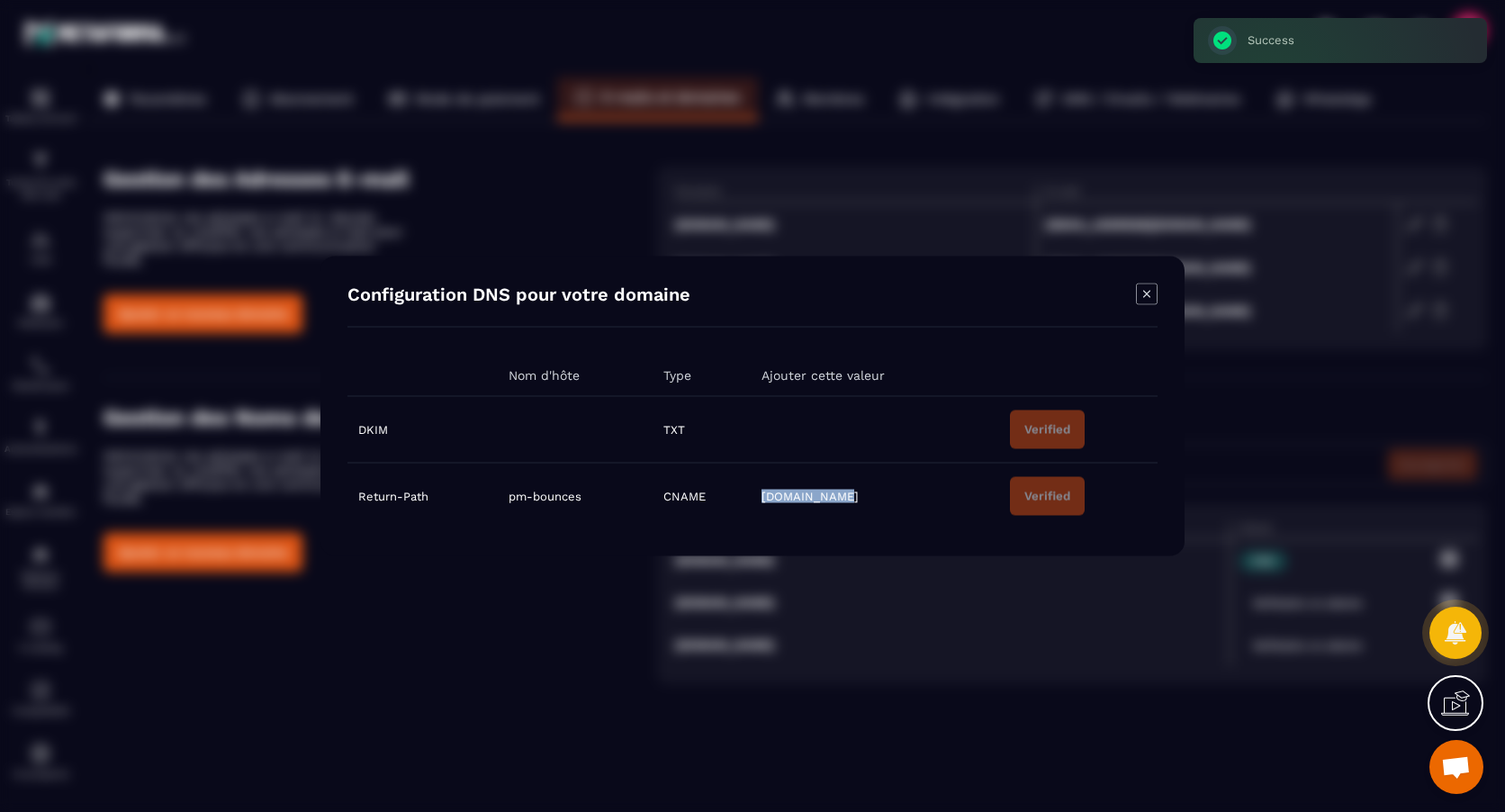
click at [873, 519] on td "pm.mtasv.net" at bounding box center [875, 495] width 249 height 66
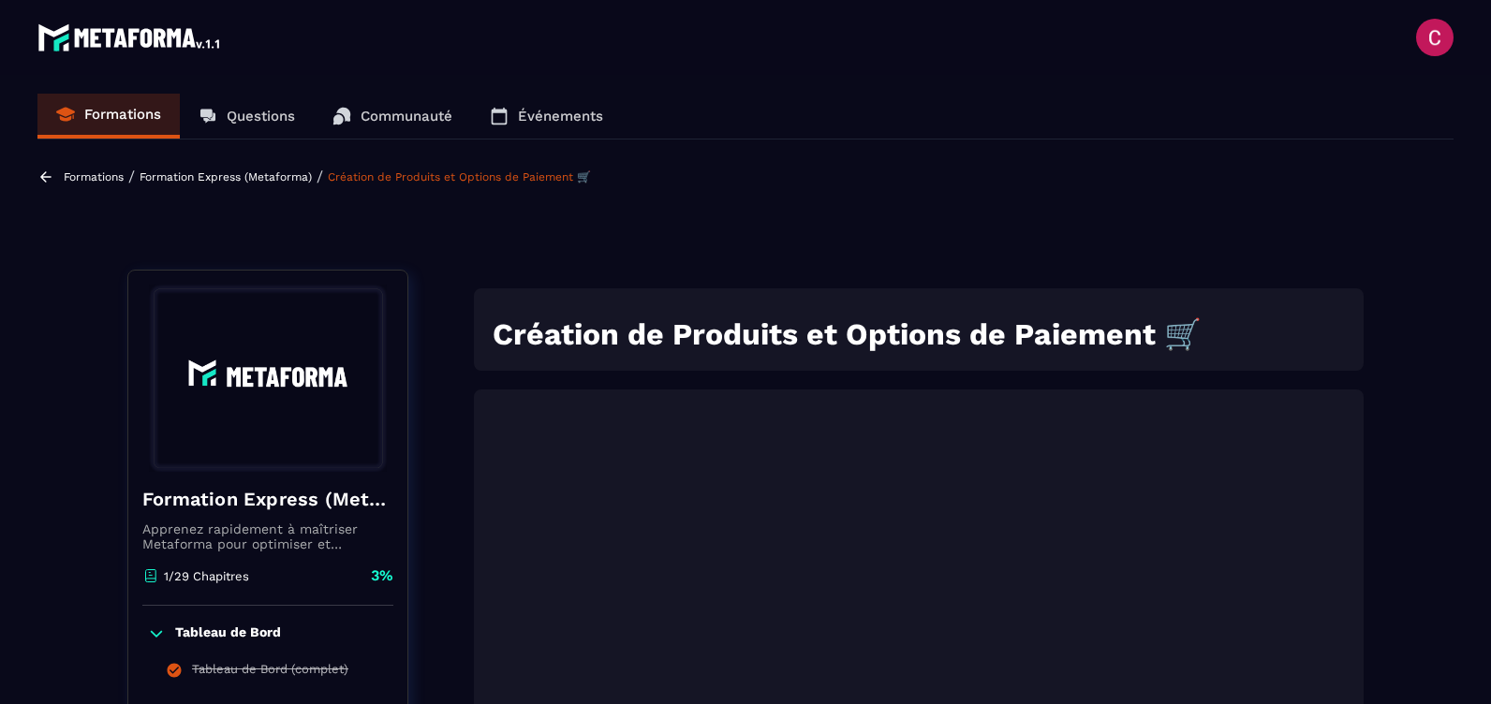
scroll to position [281, 0]
